Goal: Task Accomplishment & Management: Use online tool/utility

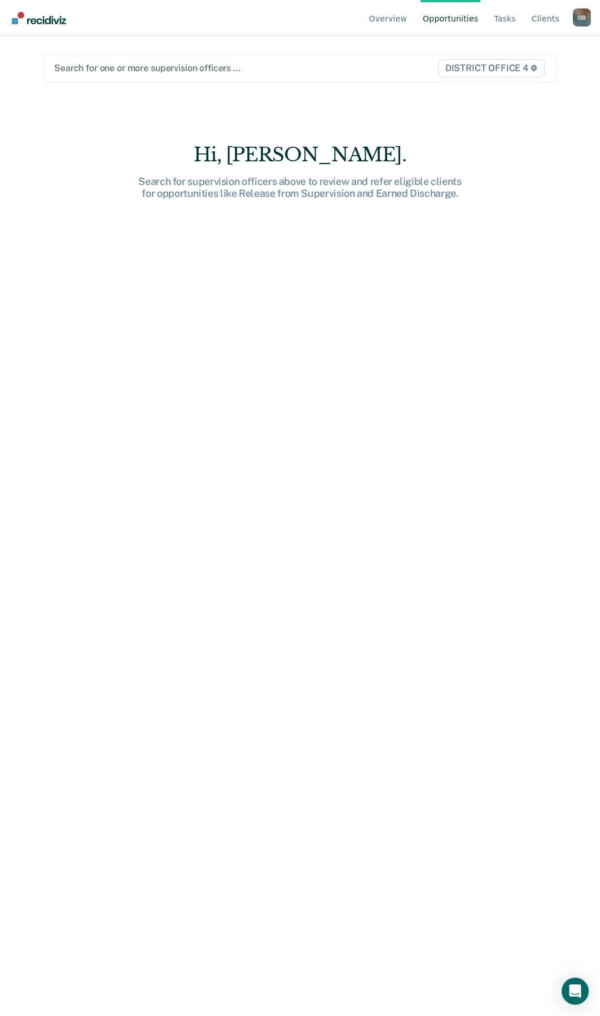
click at [157, 65] on div at bounding box center [225, 68] width 343 height 13
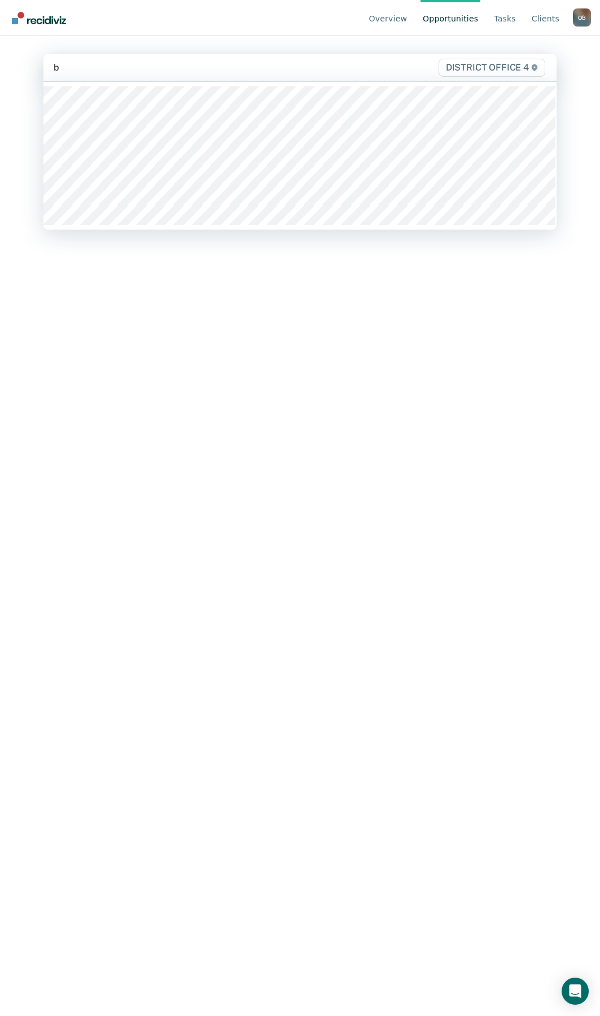
type input "br"
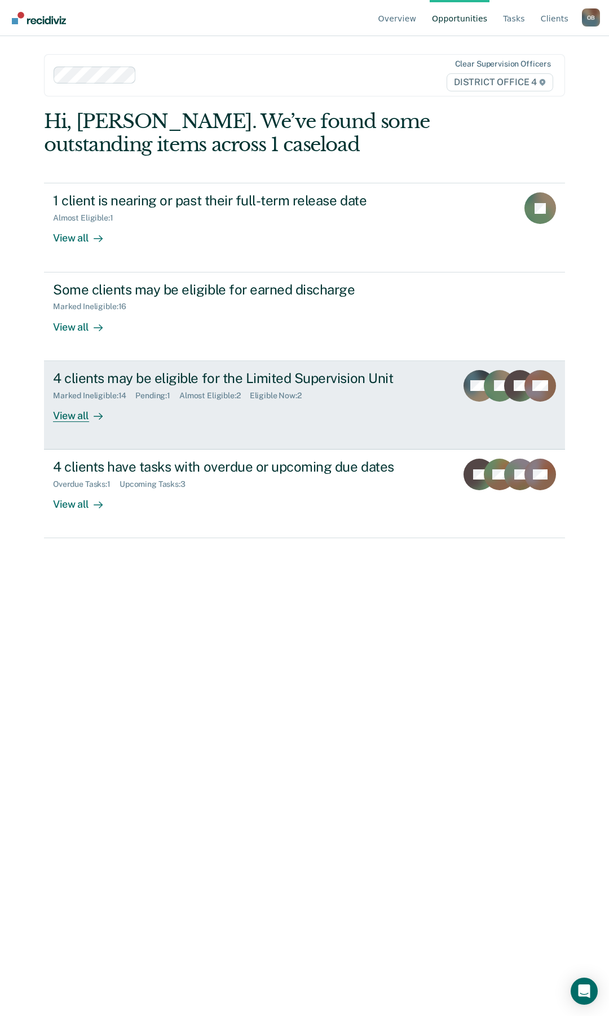
click at [81, 414] on div "View all" at bounding box center [84, 411] width 63 height 22
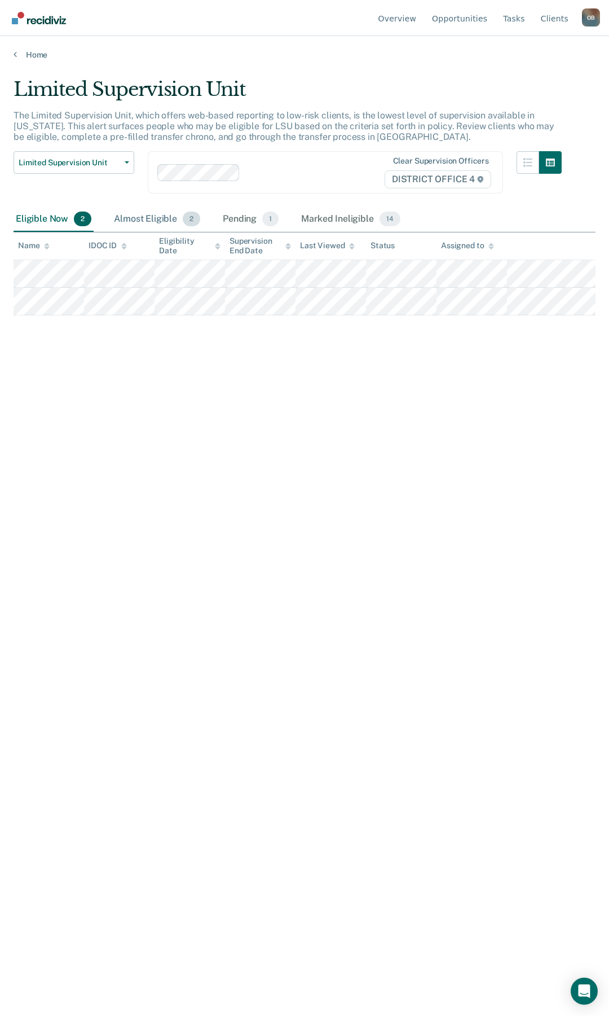
click at [158, 220] on div "Almost Eligible 2" at bounding box center [157, 219] width 91 height 25
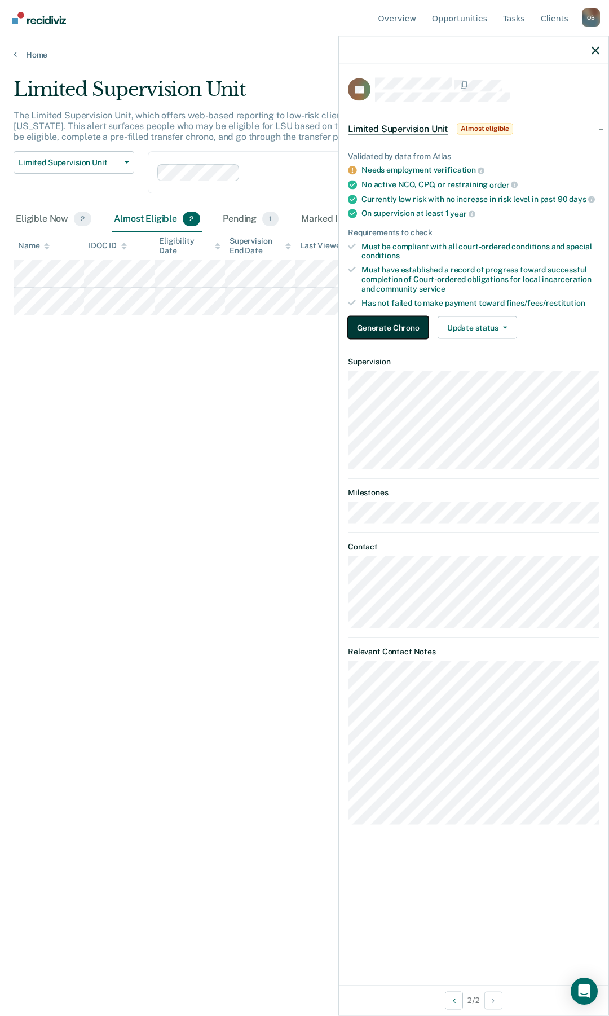
click at [372, 324] on button "Generate Chrono" at bounding box center [388, 328] width 81 height 23
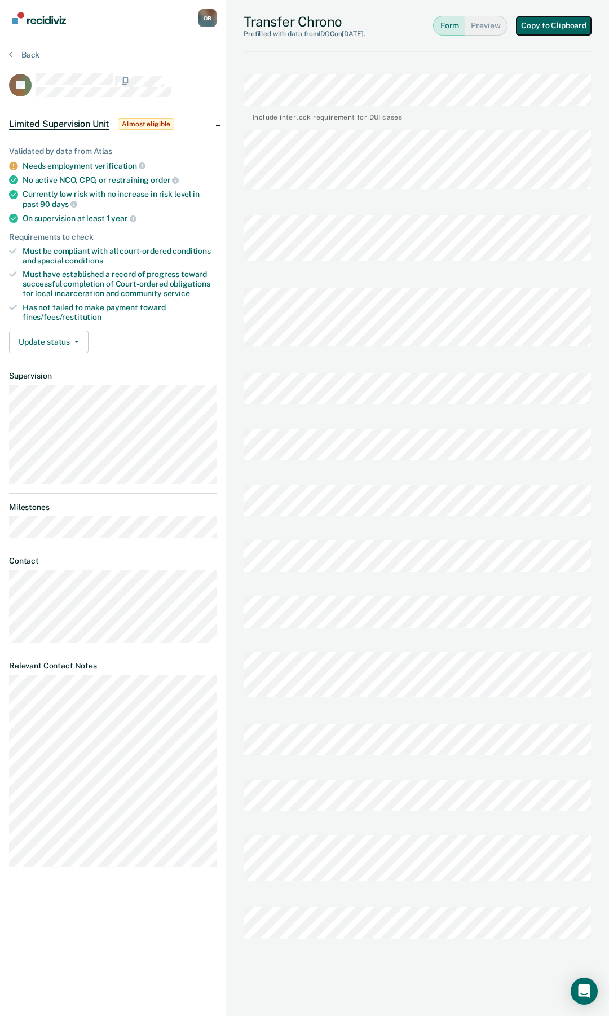
click at [546, 22] on button "Copy to Clipboard" at bounding box center [554, 26] width 74 height 18
